Goal: Task Accomplishment & Management: Manage account settings

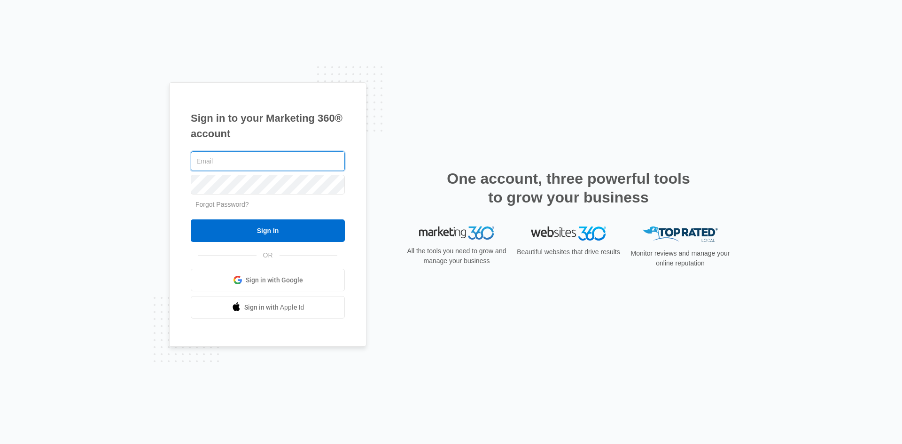
click at [237, 164] on input "text" at bounding box center [268, 161] width 154 height 20
paste input "[EMAIL_ADDRESS][DOMAIN_NAME]"
type input "[EMAIL_ADDRESS][DOMAIN_NAME]"
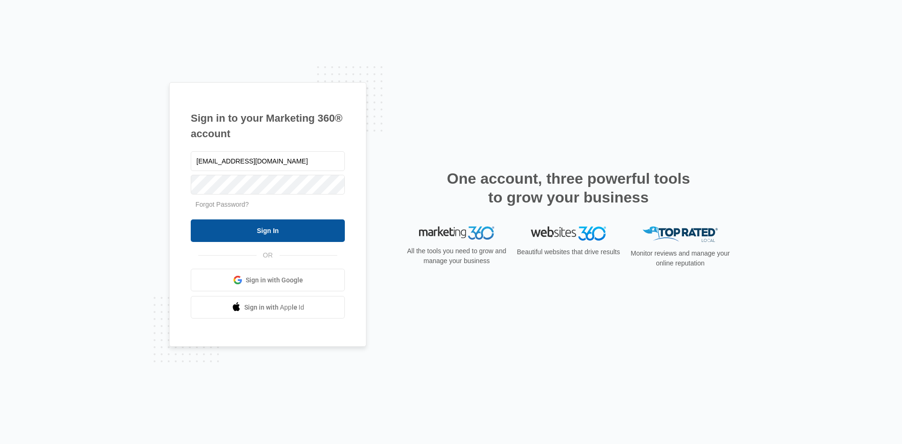
click at [240, 231] on input "Sign In" at bounding box center [268, 230] width 154 height 23
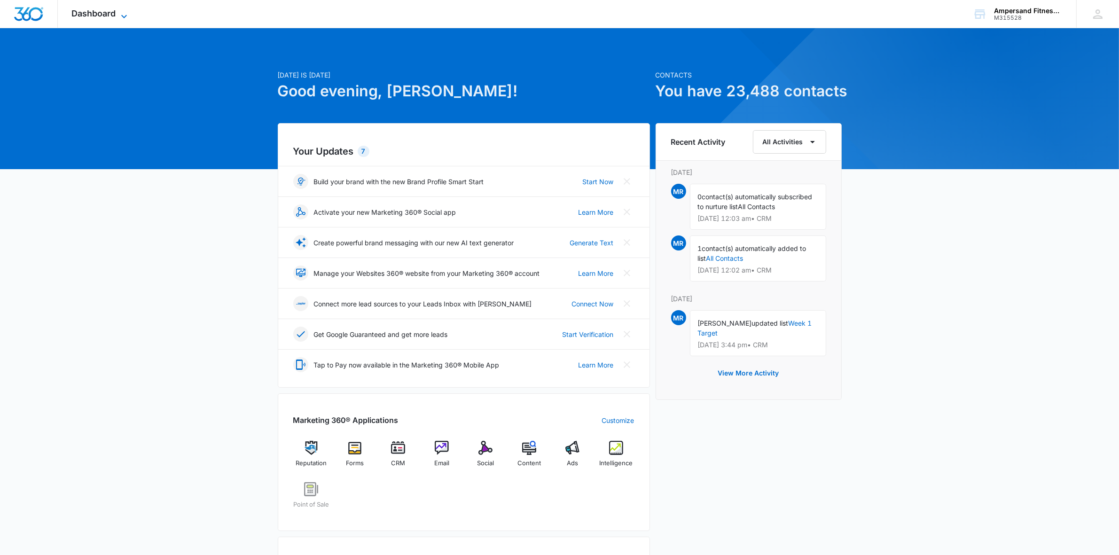
click at [111, 14] on span "Dashboard" at bounding box center [94, 13] width 44 height 10
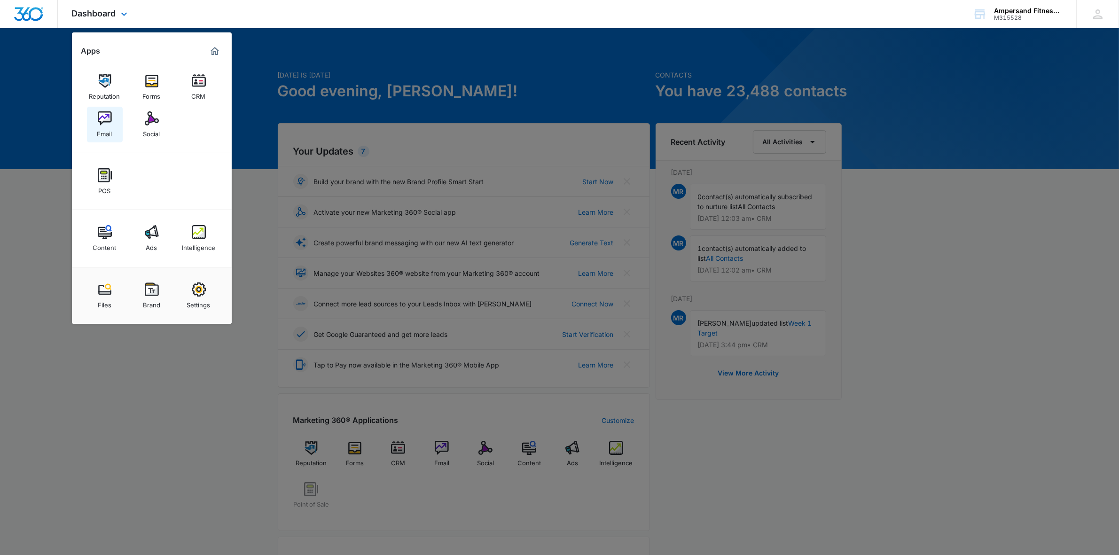
click at [103, 121] on img at bounding box center [105, 118] width 14 height 14
